Goal: Information Seeking & Learning: Learn about a topic

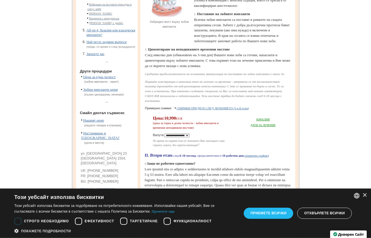
scroll to position [117, 0]
click at [164, 133] on select "**********" at bounding box center [176, 135] width 25 height 4
click at [189, 137] on select "**********" at bounding box center [176, 135] width 25 height 4
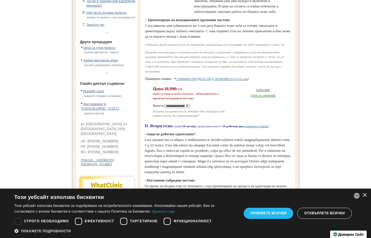
click at [207, 81] on link "СНИМКИ ПРЕДИ И СЛЕД ЛЕЧЕНИЕТО (I и II етап)" at bounding box center [212, 78] width 72 height 3
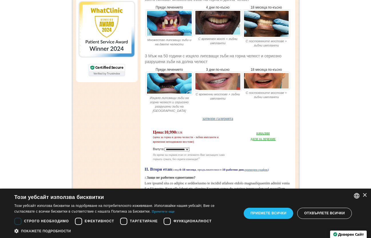
scroll to position [350, 0]
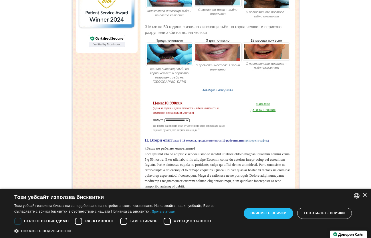
click at [221, 92] on link "затвори галерията" at bounding box center [217, 89] width 31 height 4
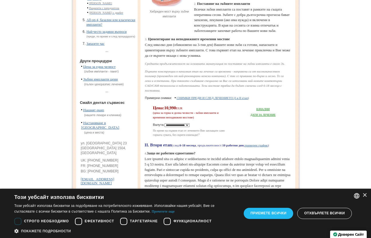
click at [263, 117] on link "НАЧАЛНИ ДАТИ ЗА ЛЕЧЕНИЕ" at bounding box center [262, 112] width 25 height 9
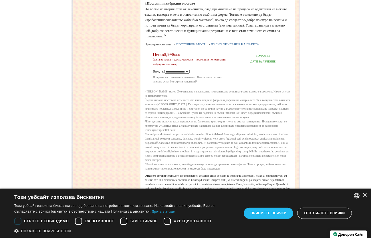
scroll to position [447, 0]
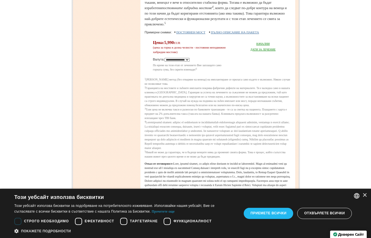
click at [193, 34] on link "ПОСТОЯНЕН МОСТ" at bounding box center [190, 32] width 29 height 3
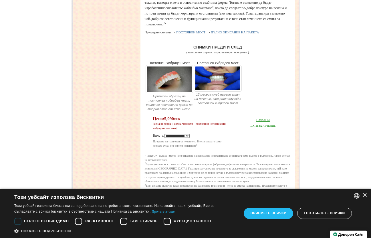
click at [224, 34] on link "ПЪЛНО ОПИСАНИЕ НА ПАКЕТА" at bounding box center [235, 32] width 48 height 3
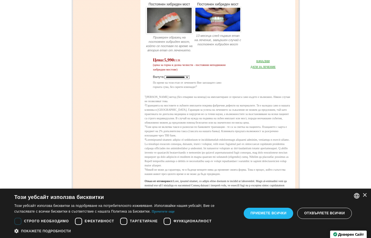
scroll to position [622, 0]
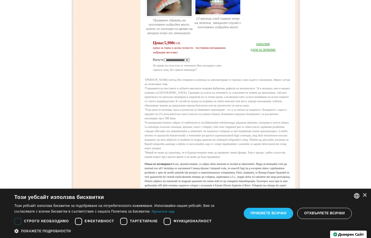
click at [229, 72] on p "По време на този етап от лечението Вие заплащате само горната сума, без скрити …" at bounding box center [191, 67] width 77 height 9
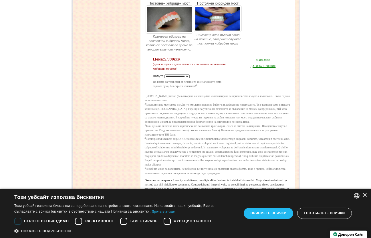
scroll to position [593, 0]
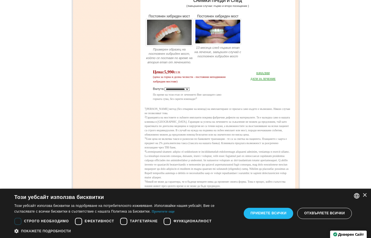
click at [231, 65] on div "СНИМКИ ПРЕДИ И СЛЕД (Завършени случаи: първо и второ посещение ) Постоянен хибр…" at bounding box center [217, 27] width 146 height 73
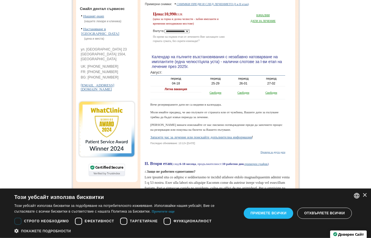
scroll to position [214, 0]
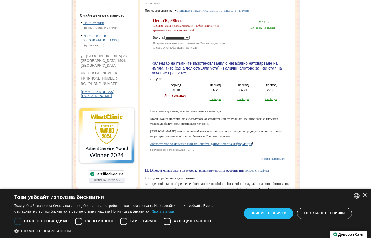
click at [207, 12] on link "СНИМКИ ПРЕДИ И СЛЕД ЛЕЧЕНИЕТО (I и II етап)" at bounding box center [212, 10] width 72 height 3
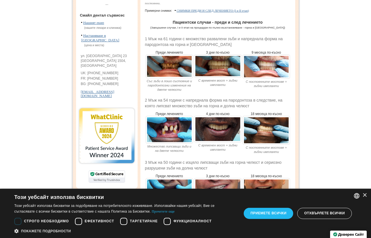
click at [207, 12] on link "СНИМКИ ПРЕДИ И СЛЕД ЛЕЧЕНИЕТО (I и II етап)" at bounding box center [212, 10] width 72 height 3
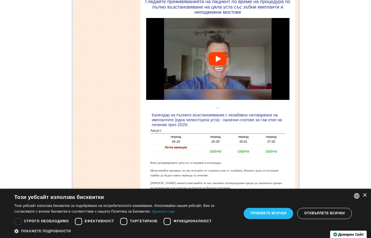
scroll to position [972, 0]
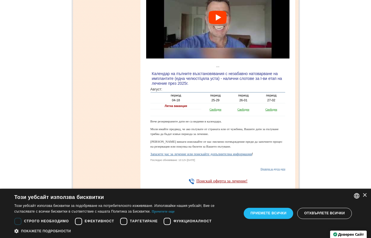
click at [221, 24] on div at bounding box center [217, 18] width 19 height 14
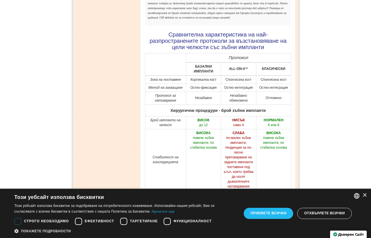
scroll to position [1992, 0]
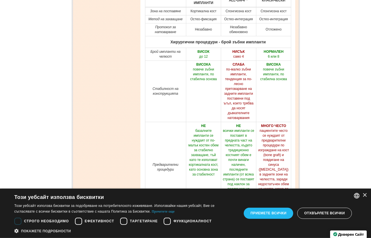
scroll to position [2050, 0]
